Goal: Check status: Check status

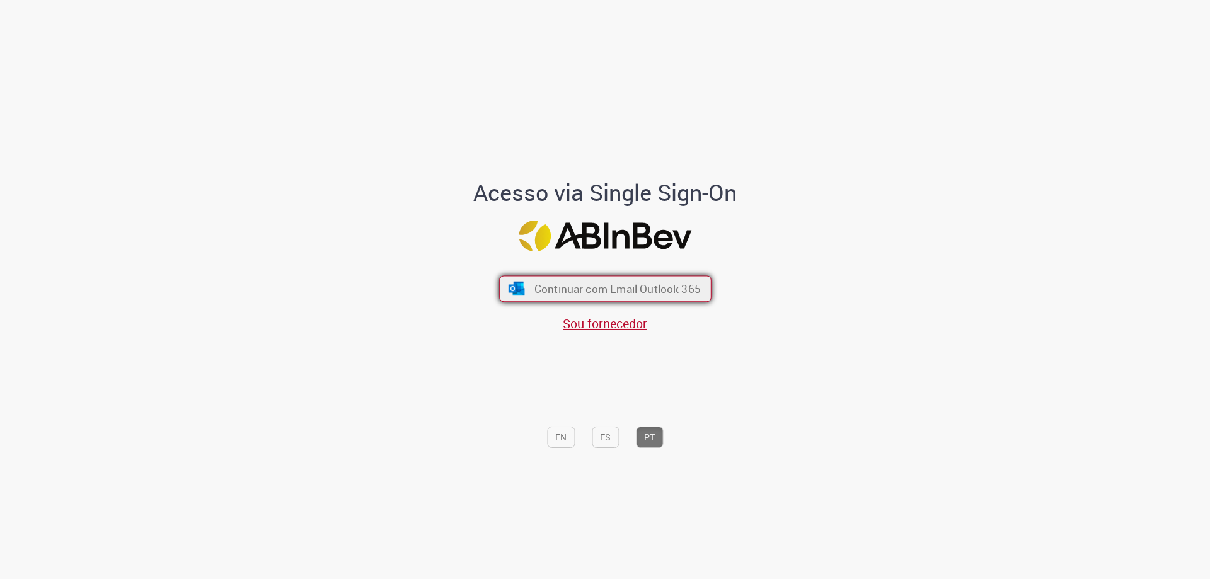
click at [602, 297] on button "Continuar com Email Outlook 365" at bounding box center [605, 289] width 212 height 26
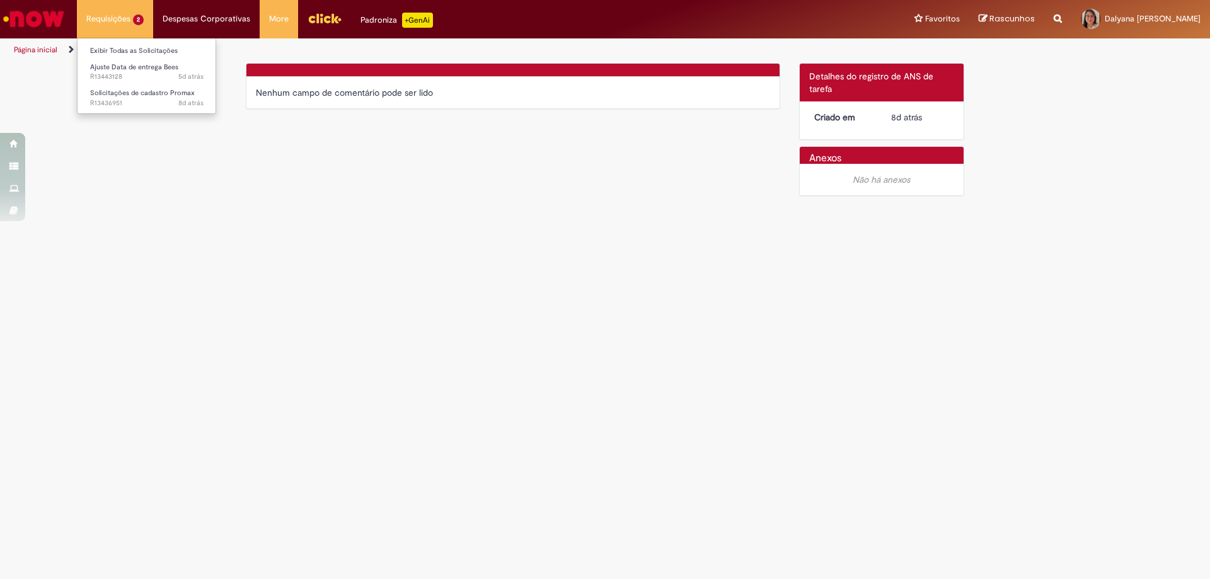
click at [105, 16] on li "Requisições 2 Exibir Todas as Solicitações Ajuste Data de entrega Bees 5d atrás…" at bounding box center [115, 19] width 76 height 38
click at [119, 77] on span "5d atrás 5 dias atrás R13443128" at bounding box center [146, 77] width 113 height 10
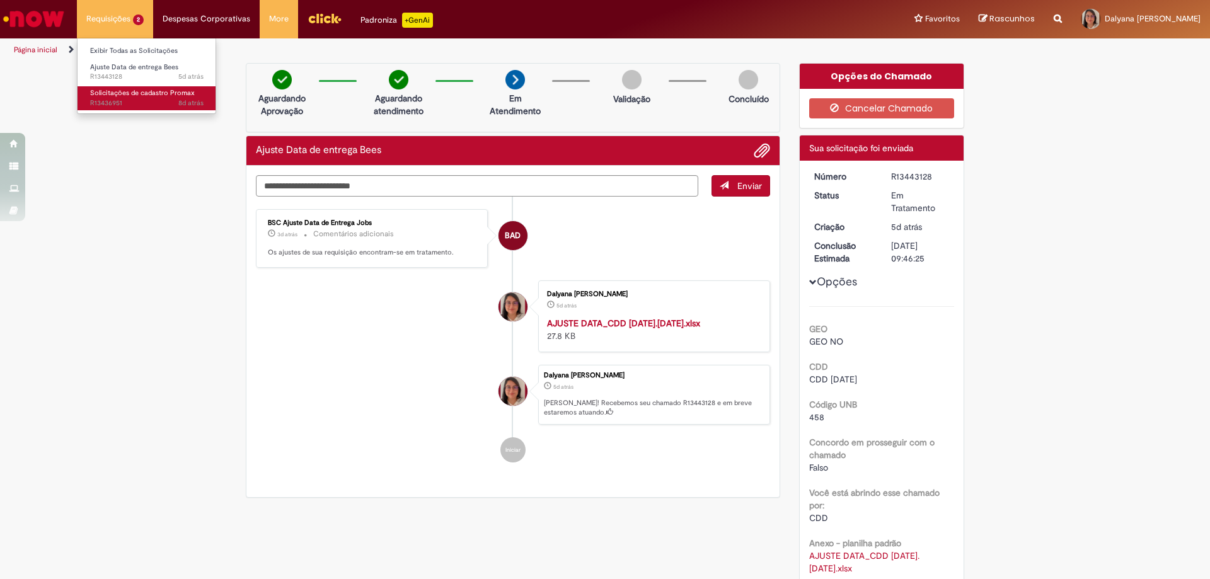
click at [112, 97] on span "Solicitações de cadastro Promax" at bounding box center [142, 92] width 105 height 9
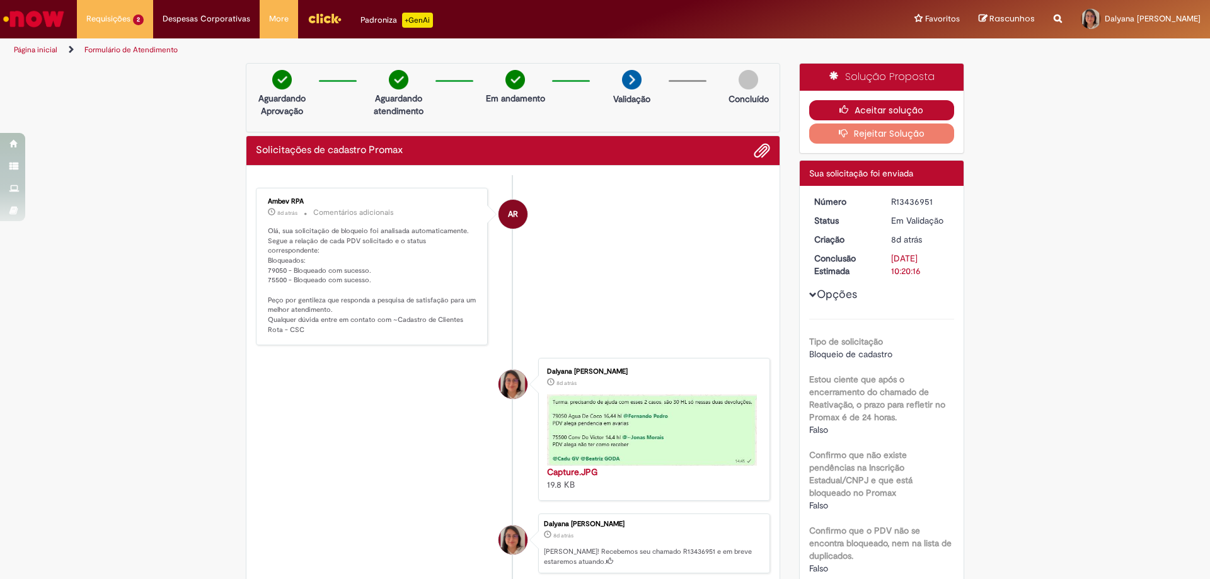
click at [906, 106] on button "Aceitar solução" at bounding box center [882, 110] width 146 height 20
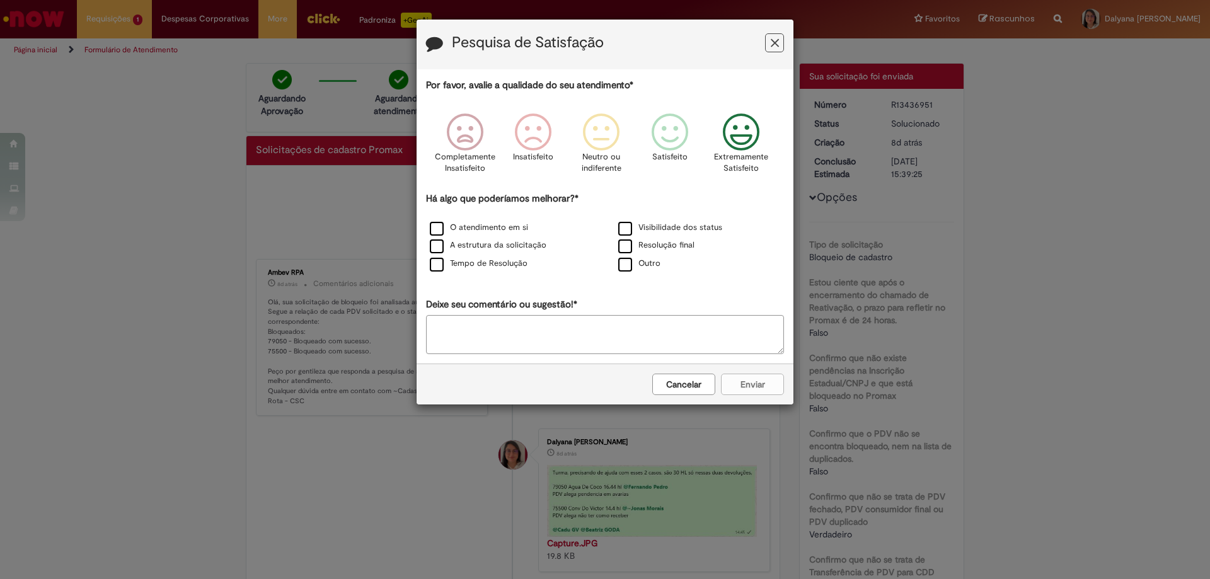
click at [747, 161] on p "Extremamente Satisfeito" at bounding box center [741, 162] width 54 height 23
click at [737, 386] on div "Cancelar Enviar" at bounding box center [605, 384] width 377 height 41
click at [756, 389] on div "Cancelar Enviar" at bounding box center [605, 384] width 377 height 41
click at [776, 41] on icon "Feedback" at bounding box center [775, 43] width 8 height 13
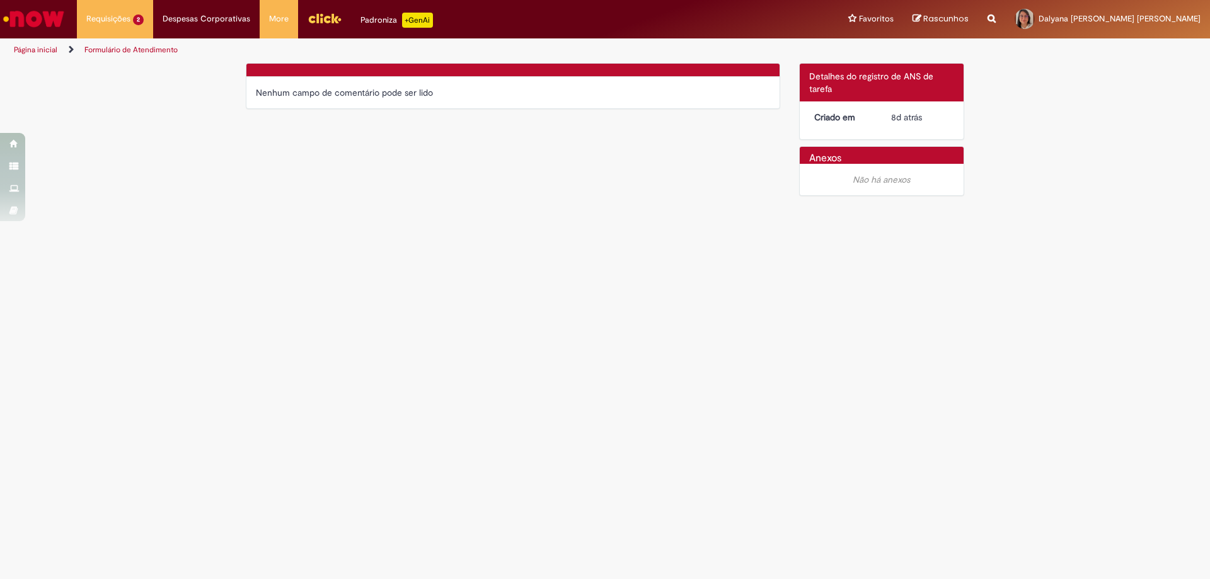
click at [831, 158] on h2 "Anexos" at bounding box center [825, 158] width 32 height 11
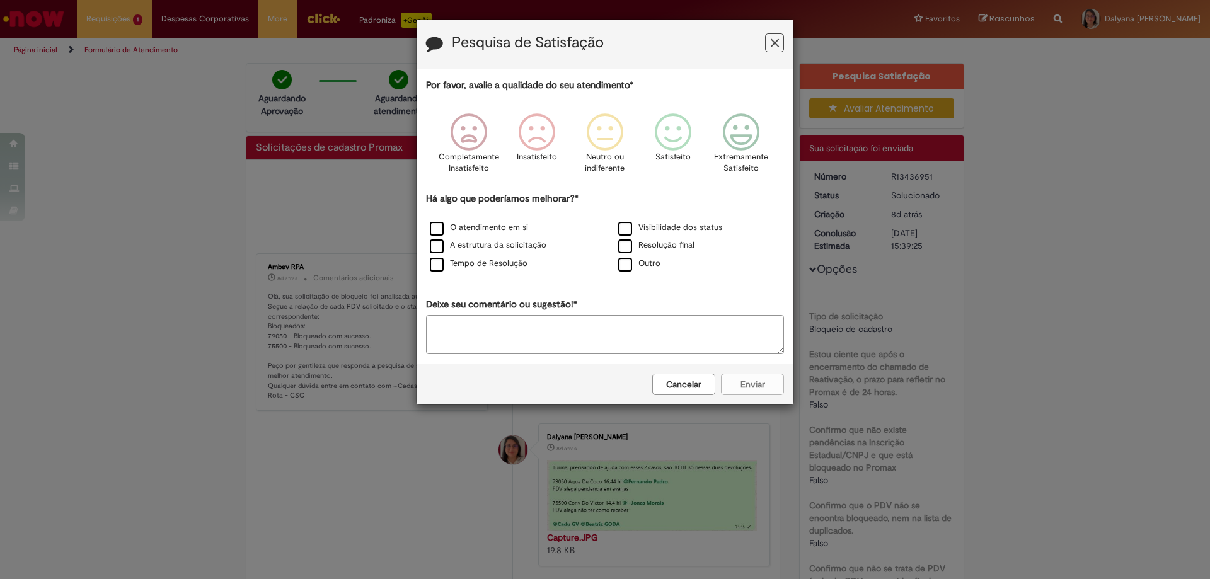
click at [691, 391] on button "Cancelar" at bounding box center [683, 384] width 63 height 21
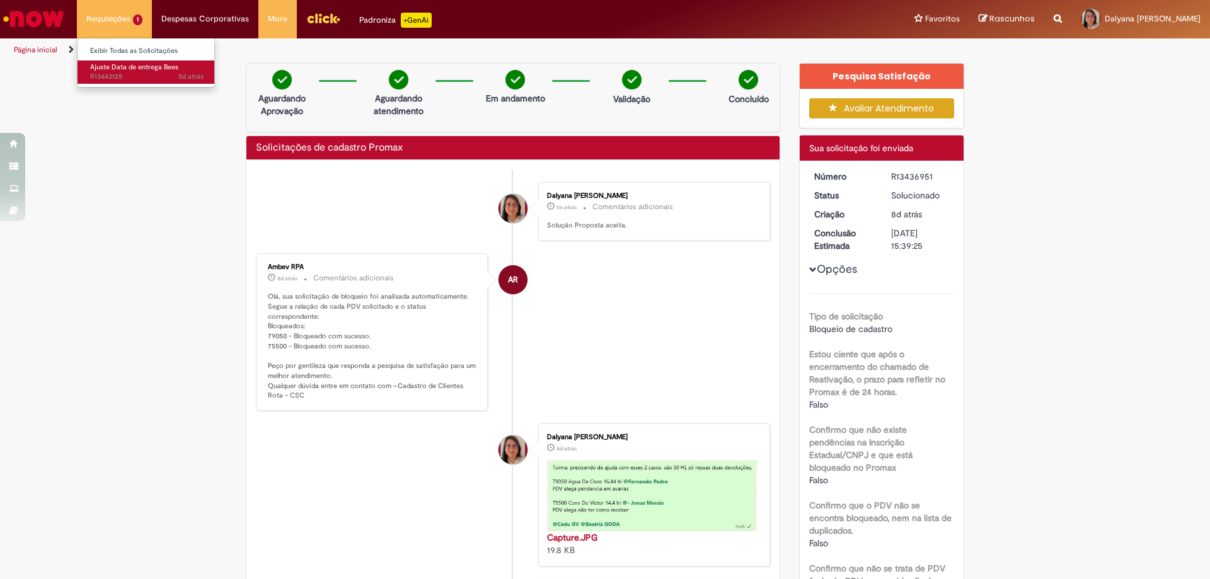
click at [135, 72] on link "Ajuste Data de entrega Bees 5d atrás 5 dias atrás R13443128" at bounding box center [147, 72] width 139 height 23
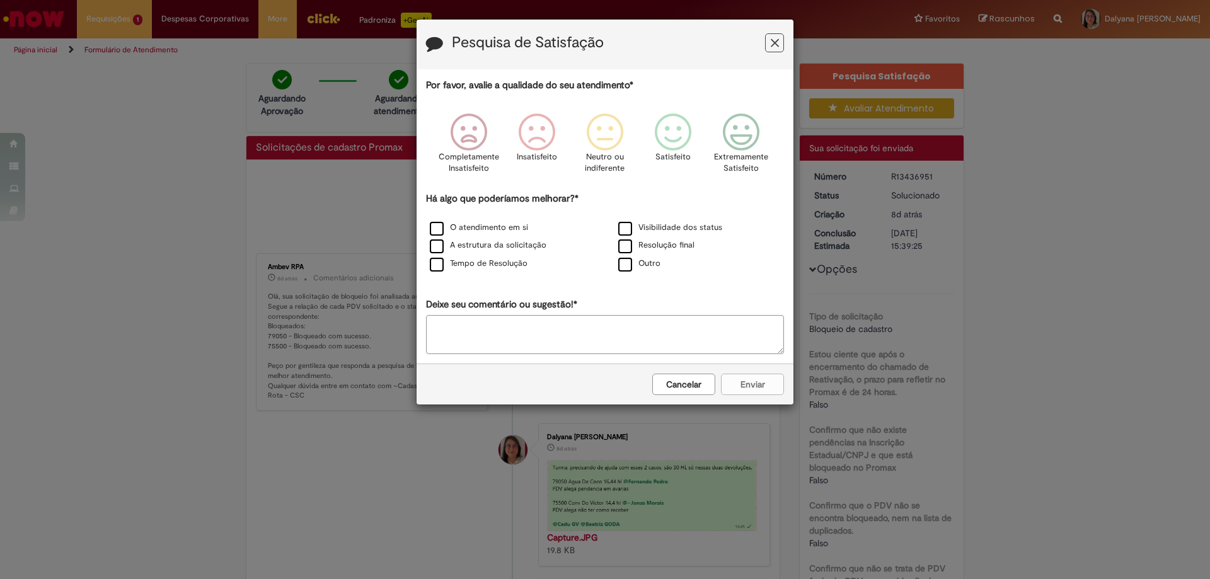
click at [679, 385] on button "Cancelar" at bounding box center [683, 384] width 63 height 21
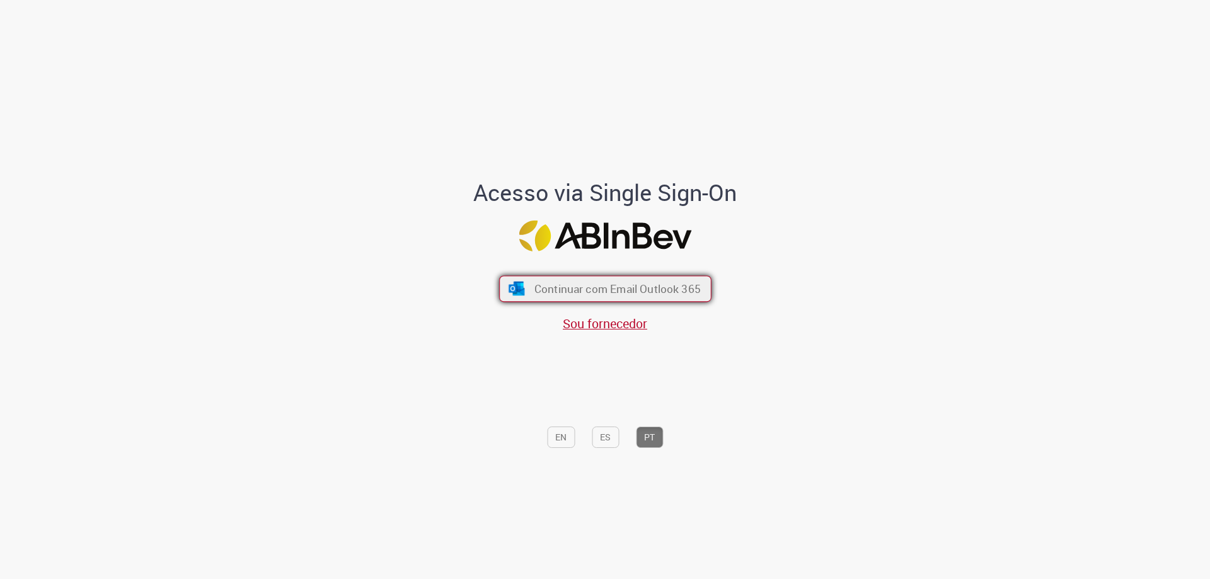
click at [640, 291] on span "Continuar com Email Outlook 365" at bounding box center [617, 289] width 166 height 14
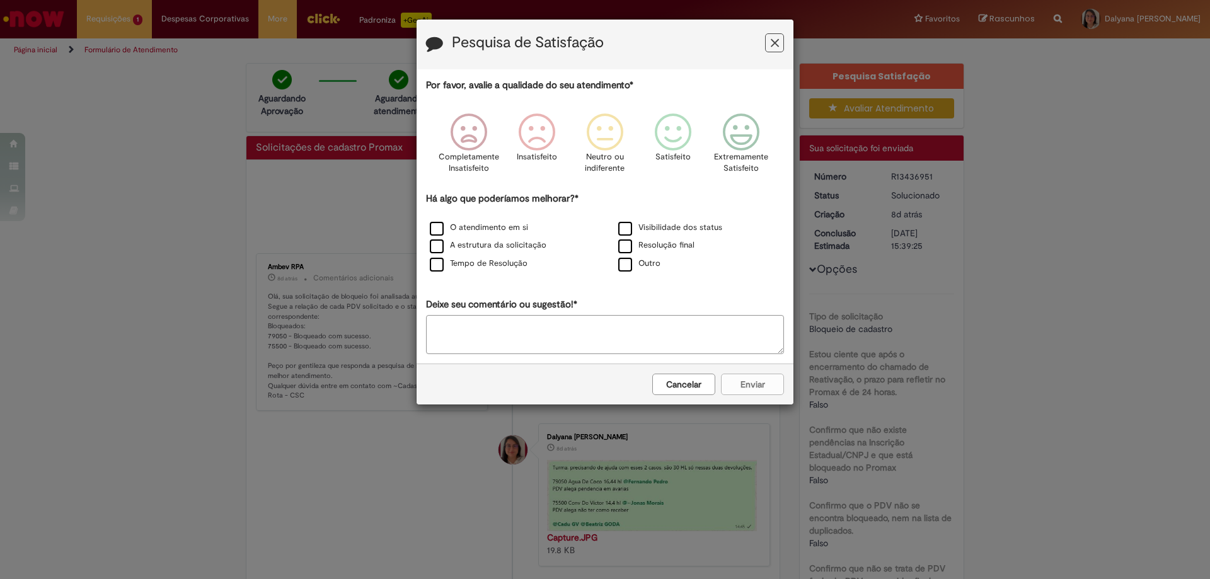
click at [769, 40] on button "Feedback" at bounding box center [774, 42] width 19 height 19
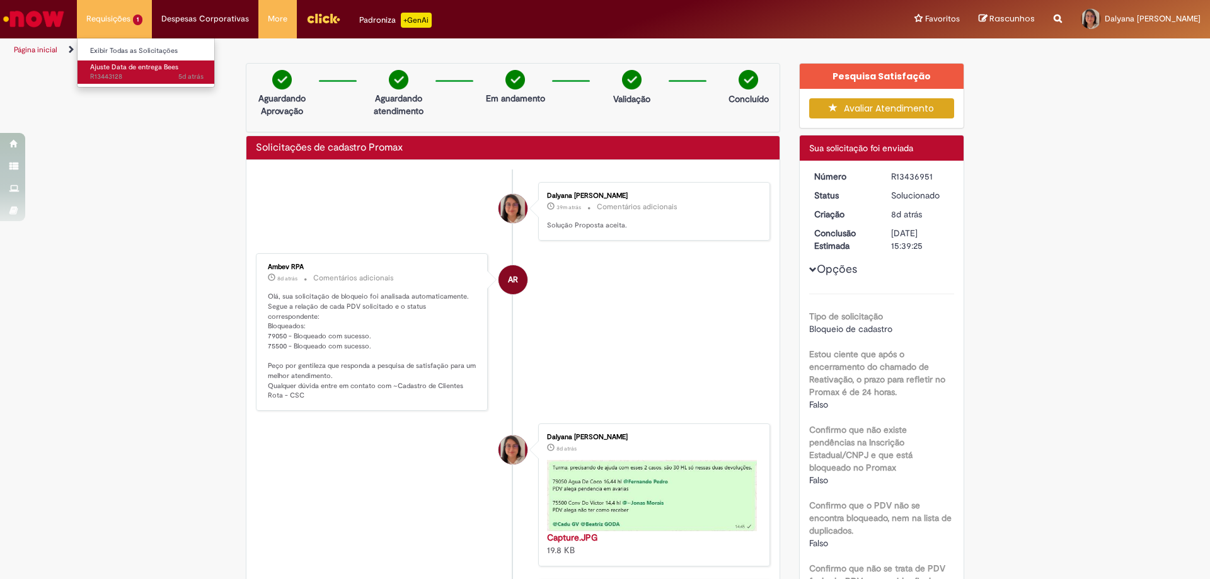
click at [124, 70] on span "Ajuste Data de entrega Bees" at bounding box center [134, 66] width 88 height 9
